Goal: Information Seeking & Learning: Learn about a topic

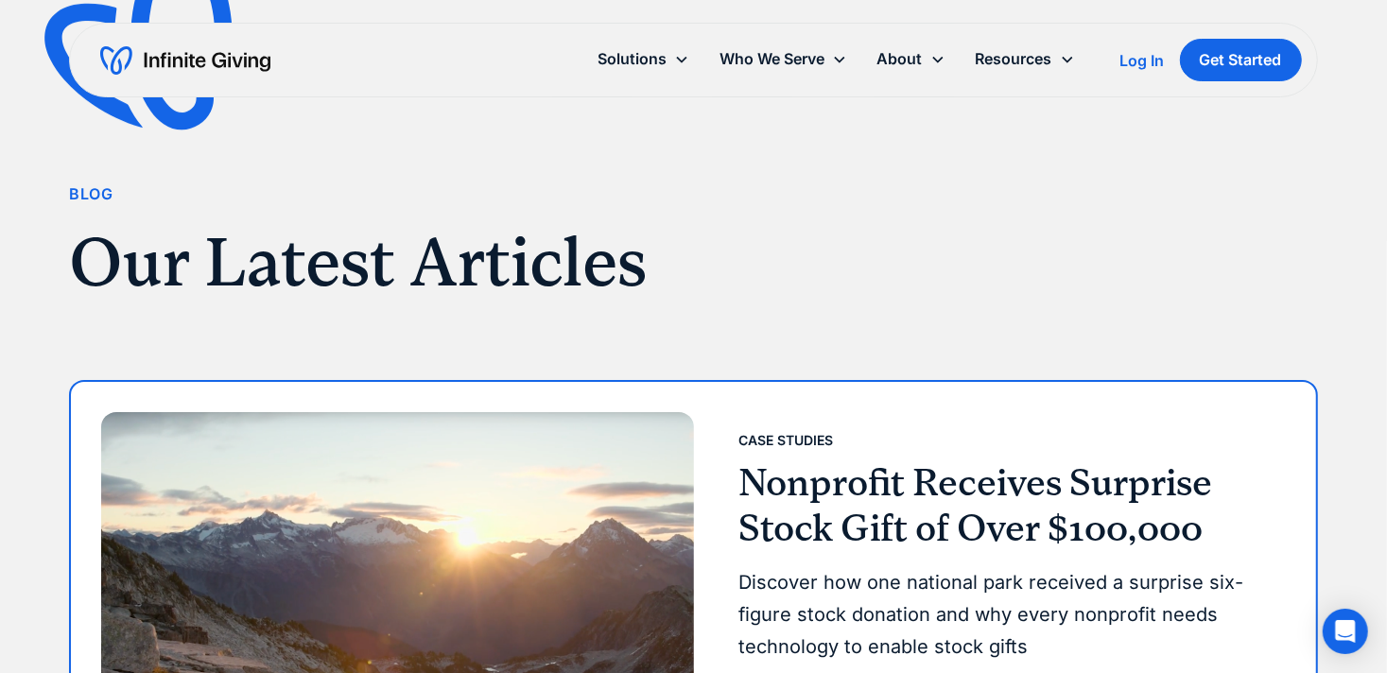
click at [816, 479] on h3 "Nonprofit Receives Surprise Stock Gift of Over $100,000" at bounding box center [1004, 505] width 531 height 91
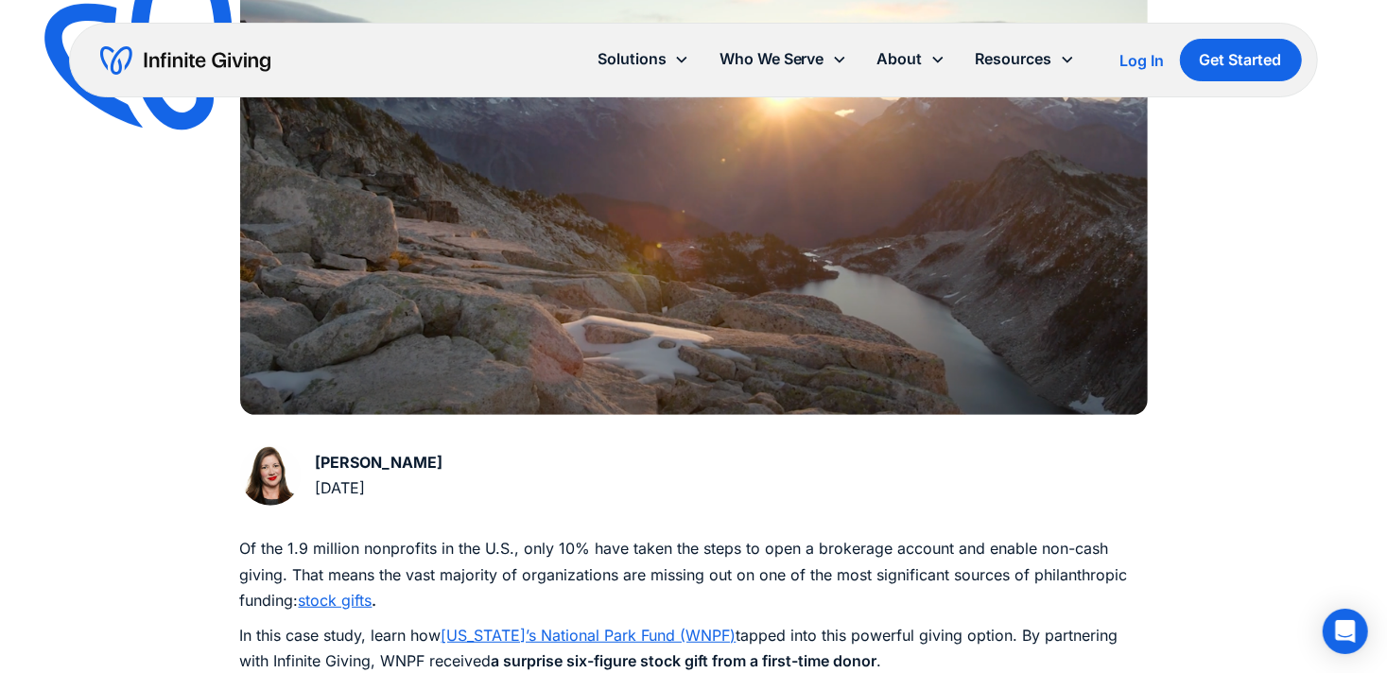
scroll to position [633, 0]
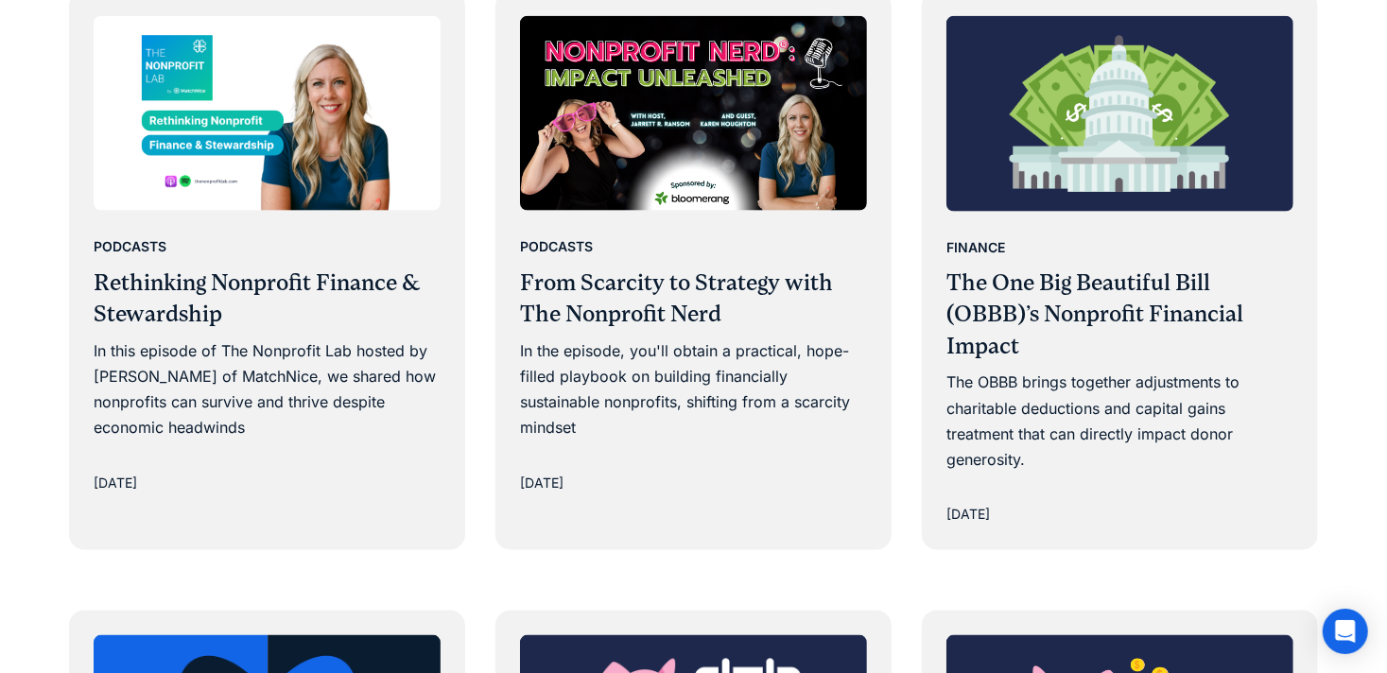
scroll to position [1741, 0]
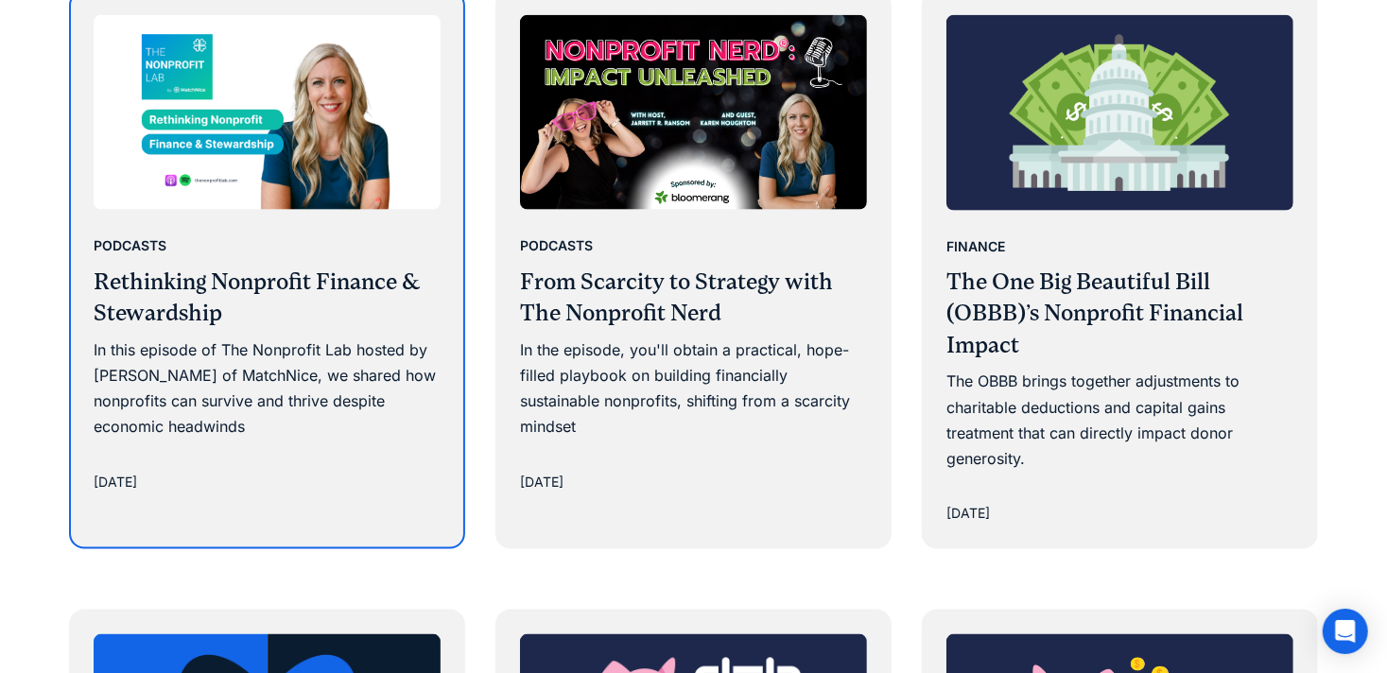
click at [333, 281] on h3 "Rethinking Nonprofit Finance & Stewardship" at bounding box center [267, 298] width 347 height 63
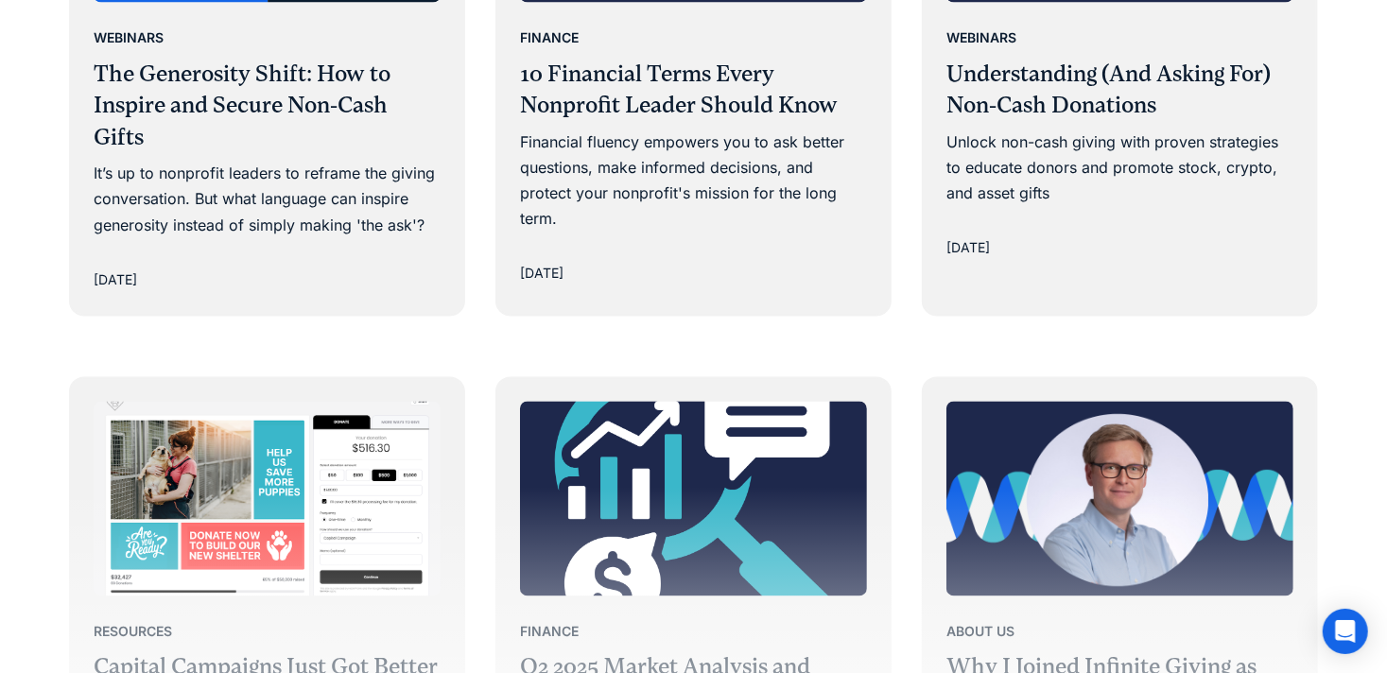
scroll to position [2925, 0]
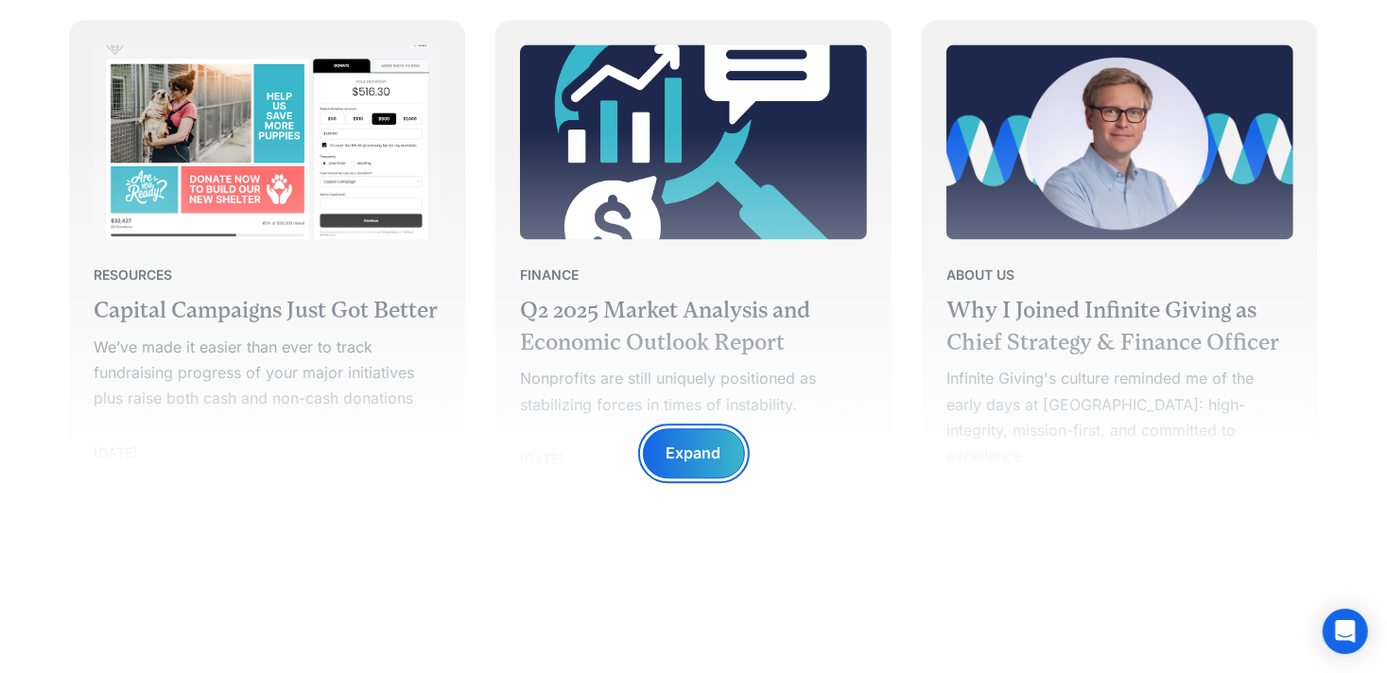
click at [675, 458] on div "Expand" at bounding box center [694, 454] width 55 height 26
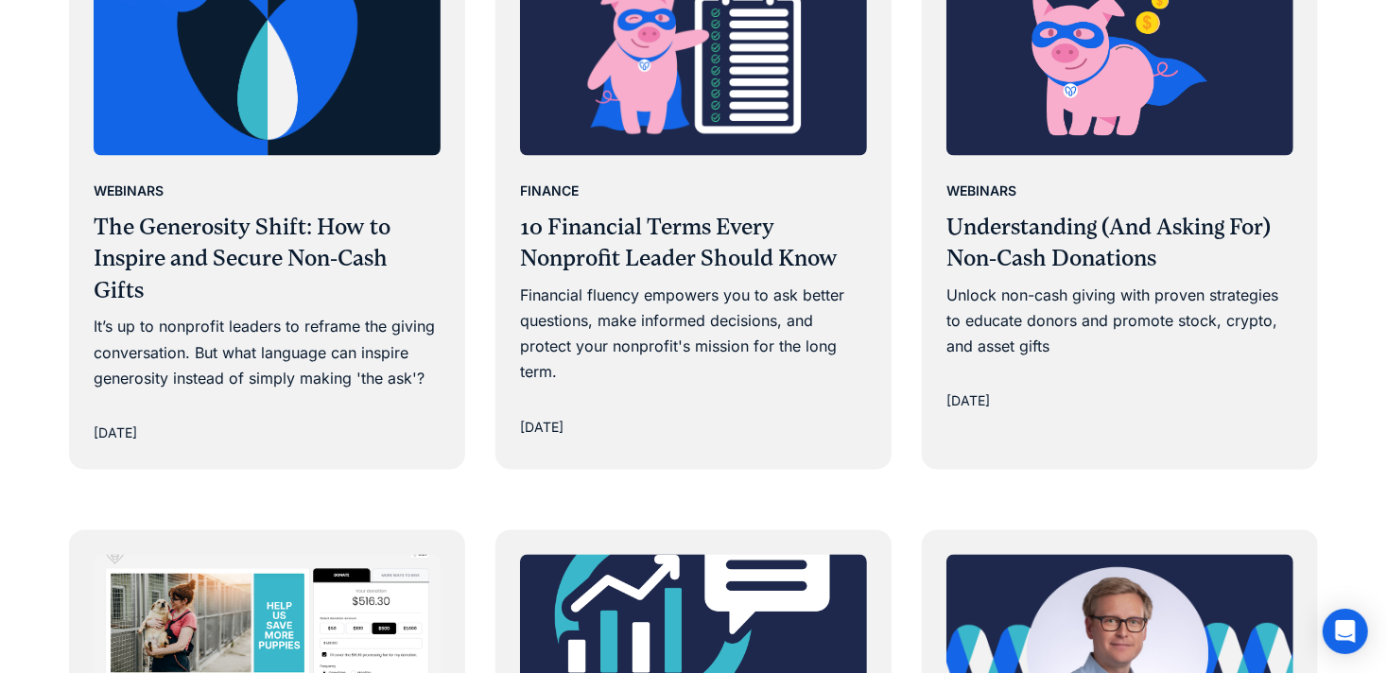
scroll to position [2360, 0]
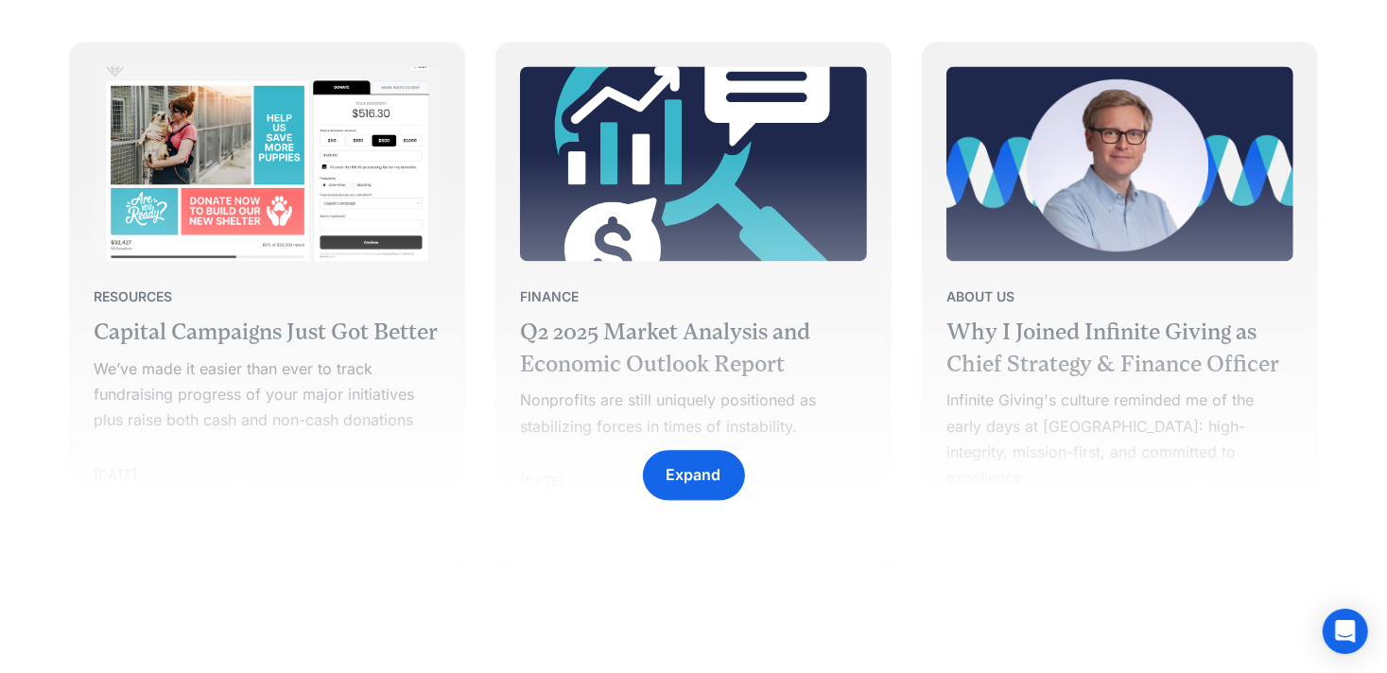
scroll to position [3081, 0]
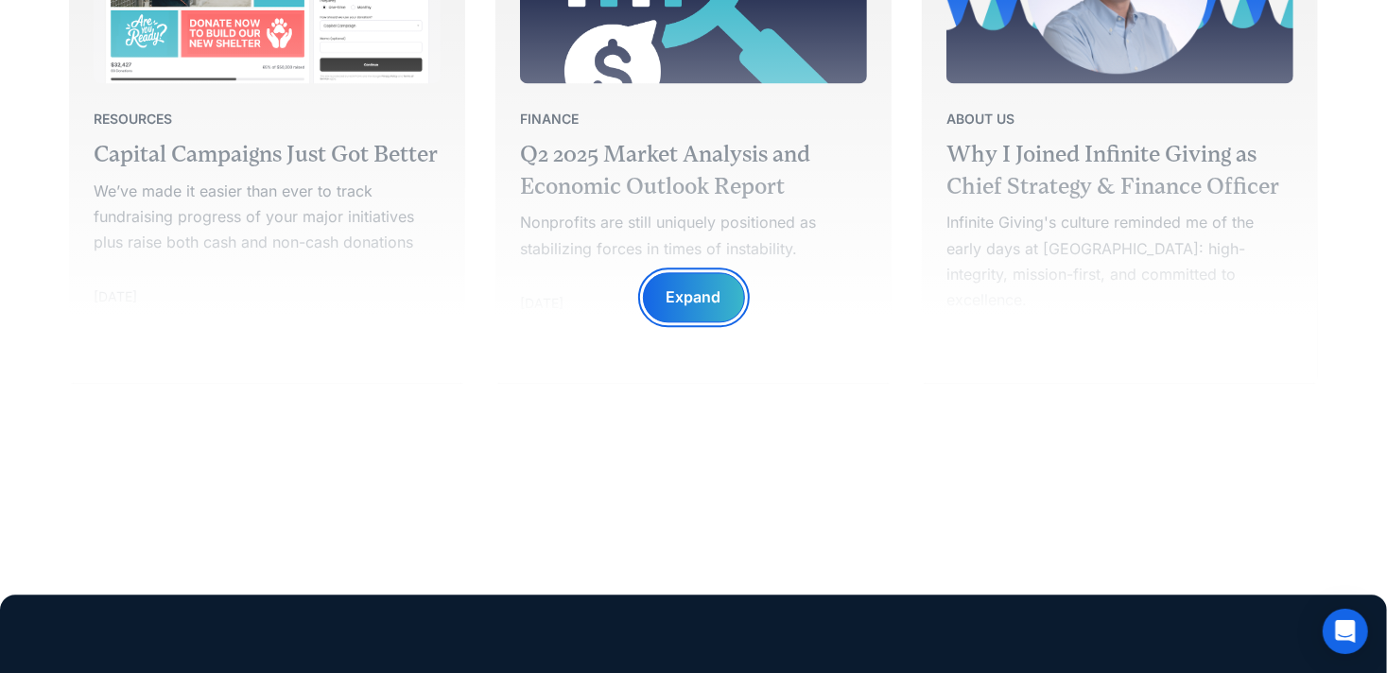
click at [698, 297] on div "Expand" at bounding box center [694, 298] width 55 height 26
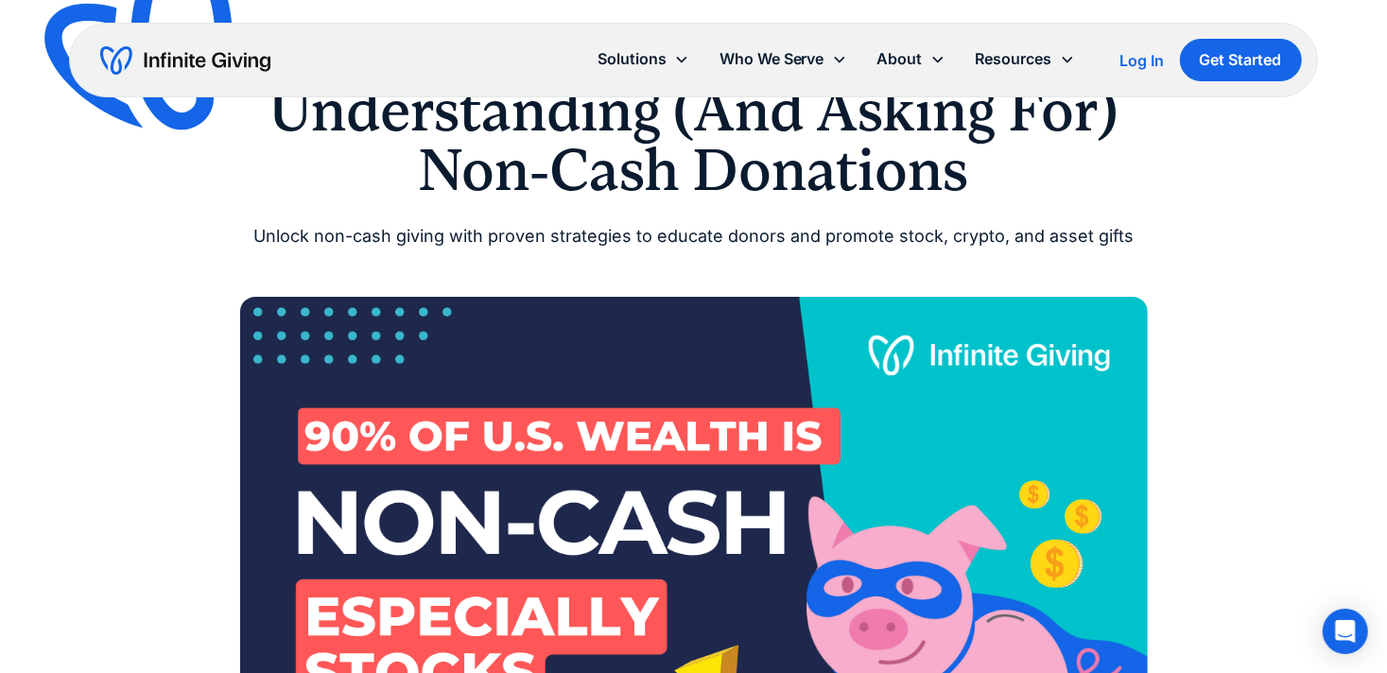
scroll to position [672, 0]
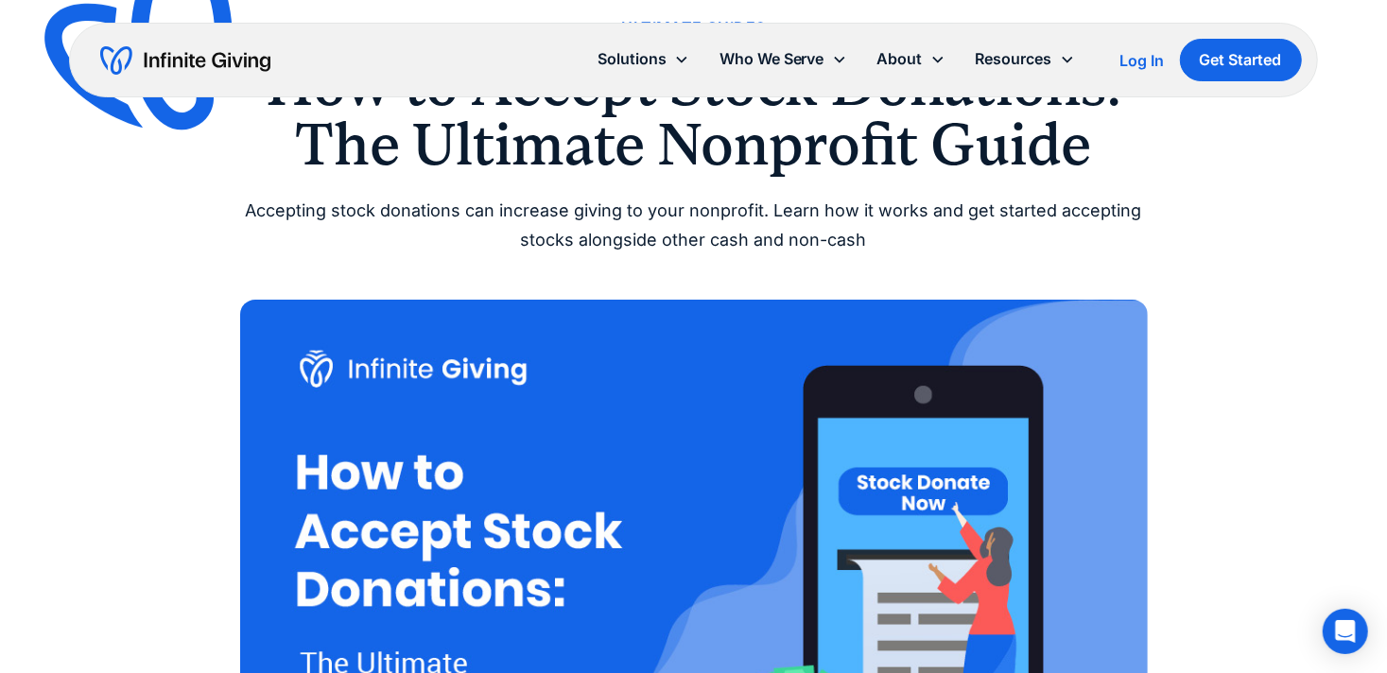
scroll to position [56, 0]
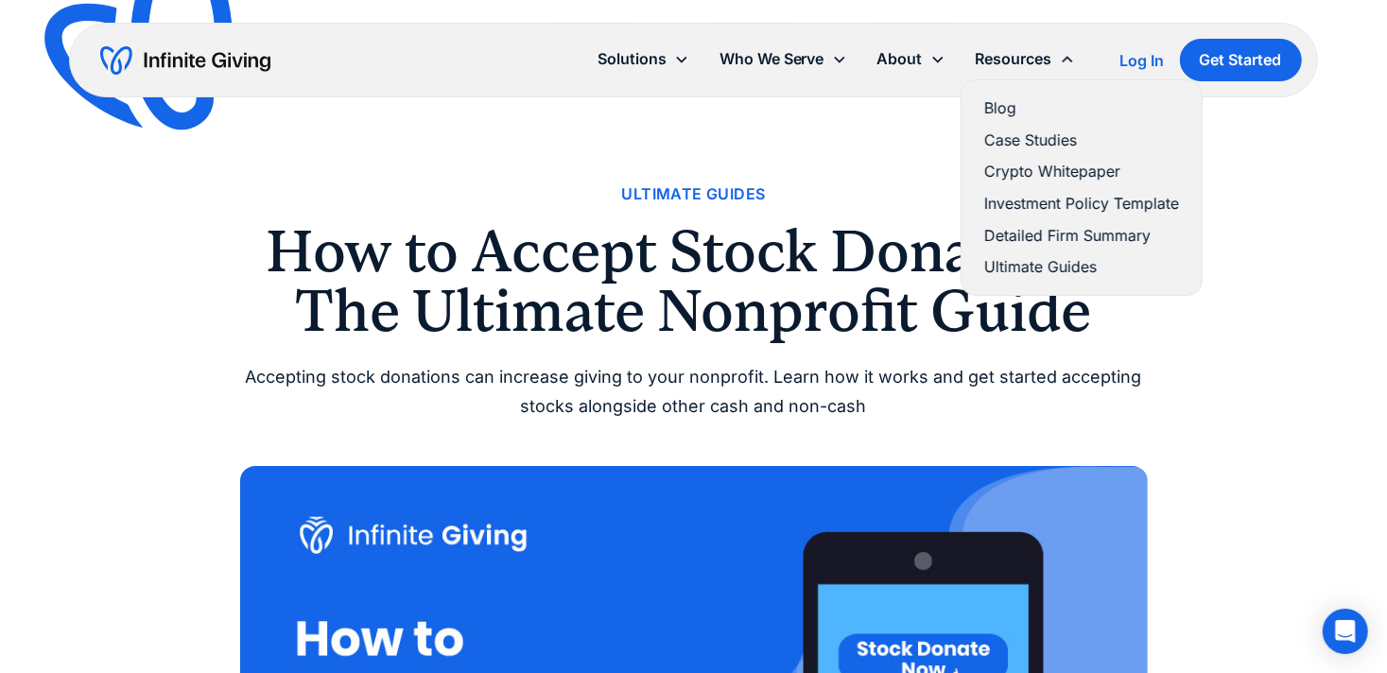
click at [1003, 101] on link "Blog" at bounding box center [1081, 108] width 195 height 26
click at [998, 101] on link "Blog" at bounding box center [1081, 108] width 195 height 26
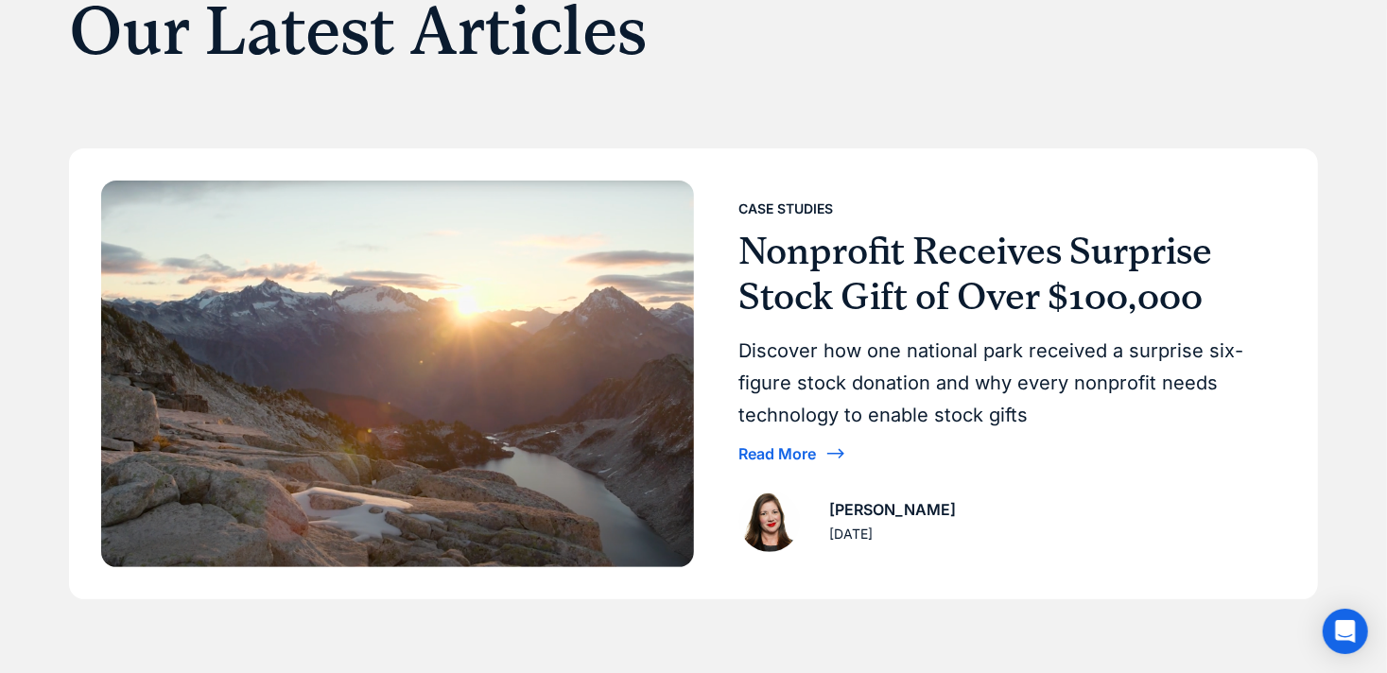
scroll to position [244, 0]
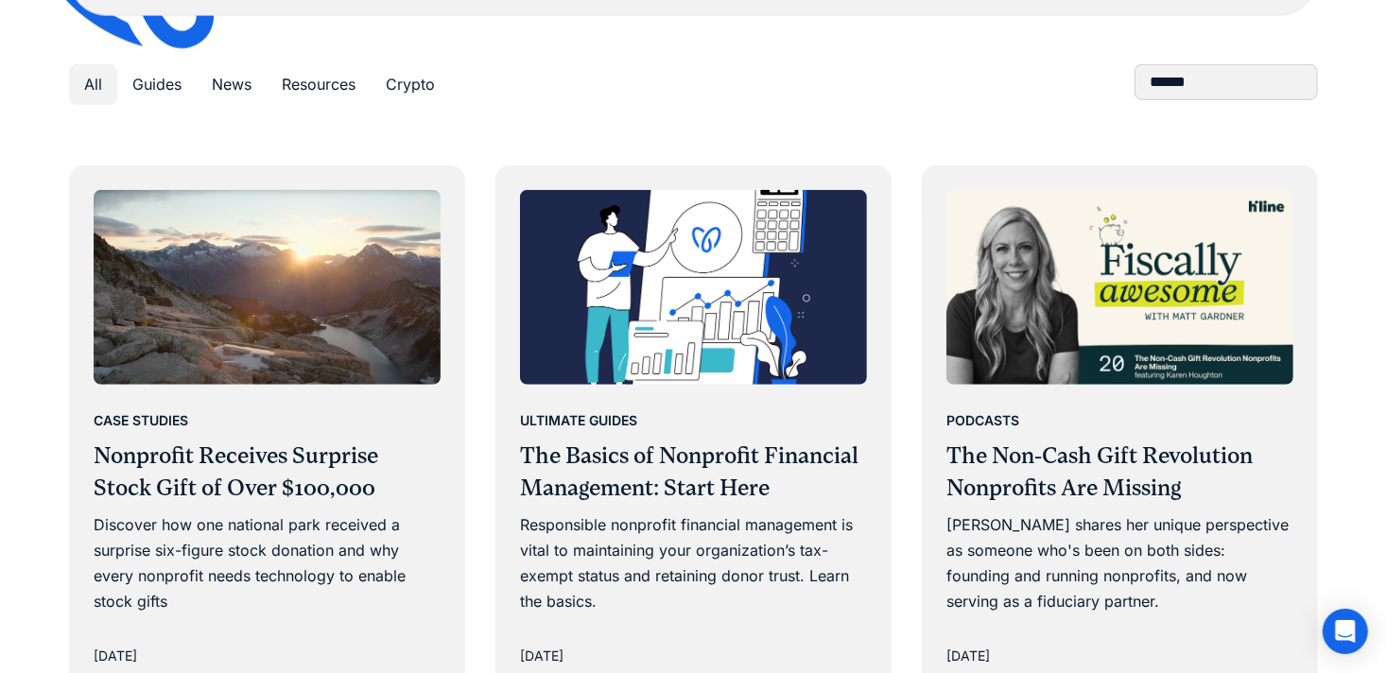
scroll to position [974, 0]
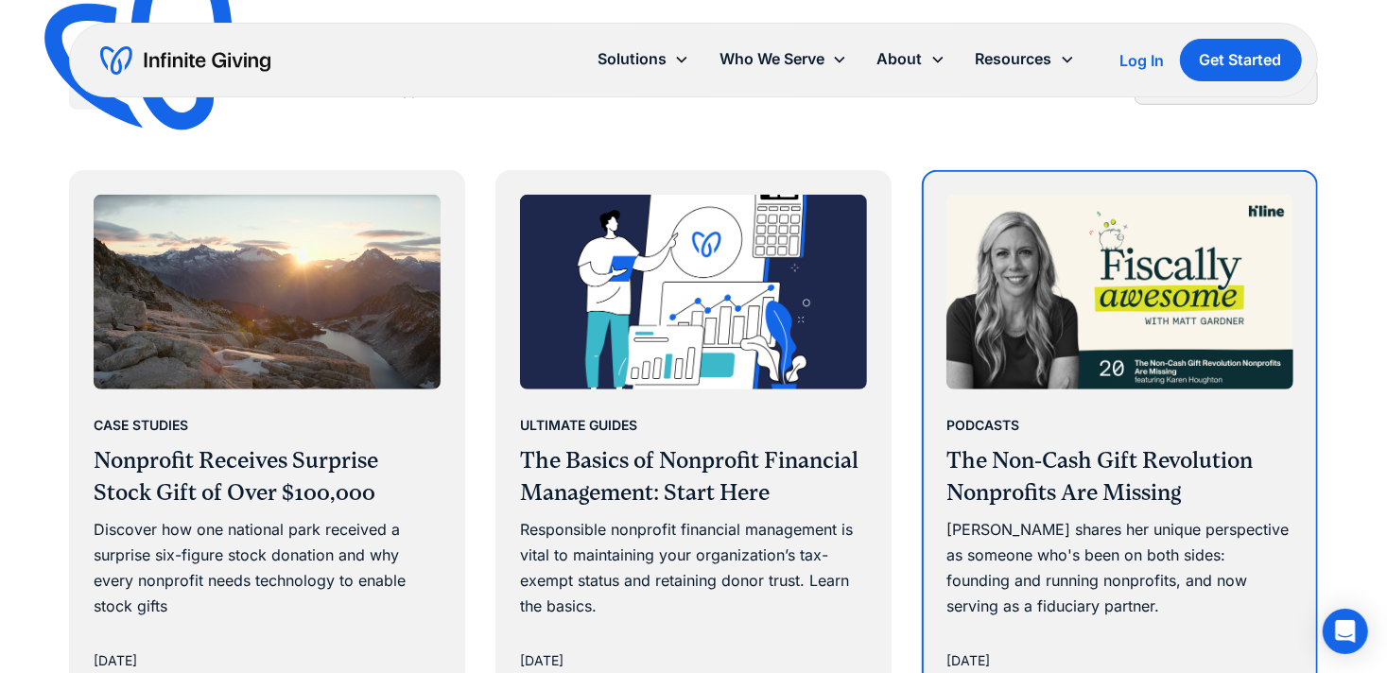
click at [1131, 322] on img at bounding box center [1119, 292] width 347 height 195
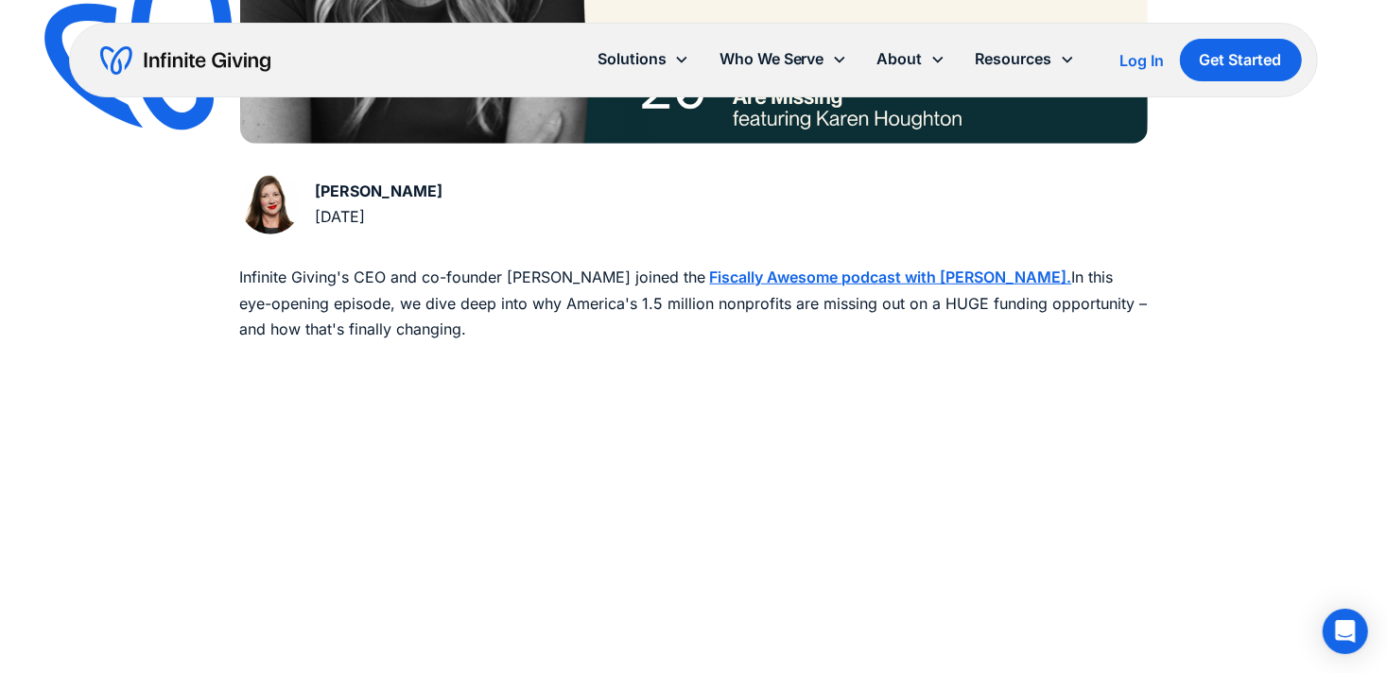
scroll to position [827, 0]
